Goal: Find specific page/section: Find specific page/section

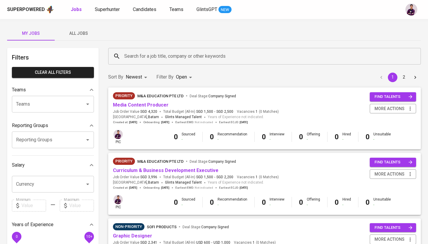
click at [111, 19] on div "Superpowered Jobs Superhunter Candidates Teams GlintsGPT NEW" at bounding box center [214, 9] width 428 height 19
click at [111, 11] on span "Superhunter" at bounding box center [107, 10] width 25 height 6
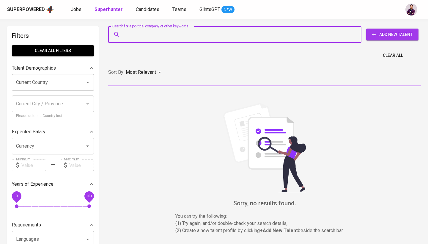
click at [129, 31] on input "Search for a job title, company or other keywords" at bounding box center [236, 34] width 227 height 11
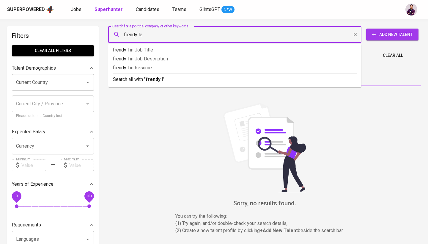
type input "[PERSON_NAME]"
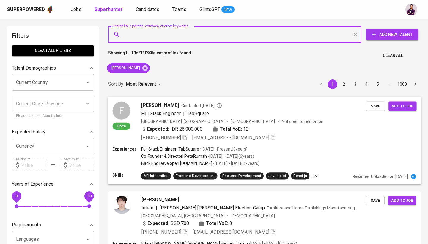
click at [123, 109] on div "F" at bounding box center [121, 110] width 18 height 18
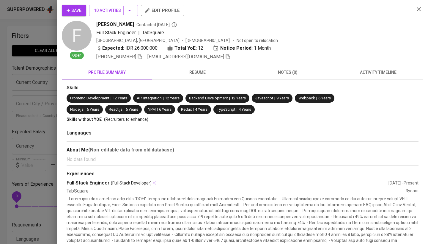
click at [362, 67] on button "activity timeline" at bounding box center [378, 72] width 90 height 14
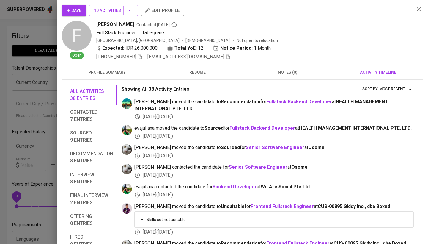
click at [42, 28] on div at bounding box center [214, 122] width 428 height 244
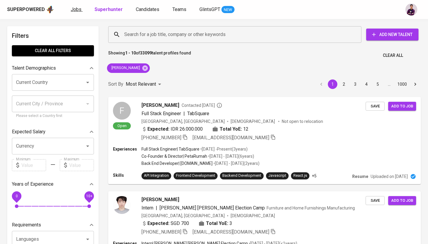
click at [77, 12] on span "Jobs" at bounding box center [76, 10] width 11 height 6
